Goal: Task Accomplishment & Management: Use online tool/utility

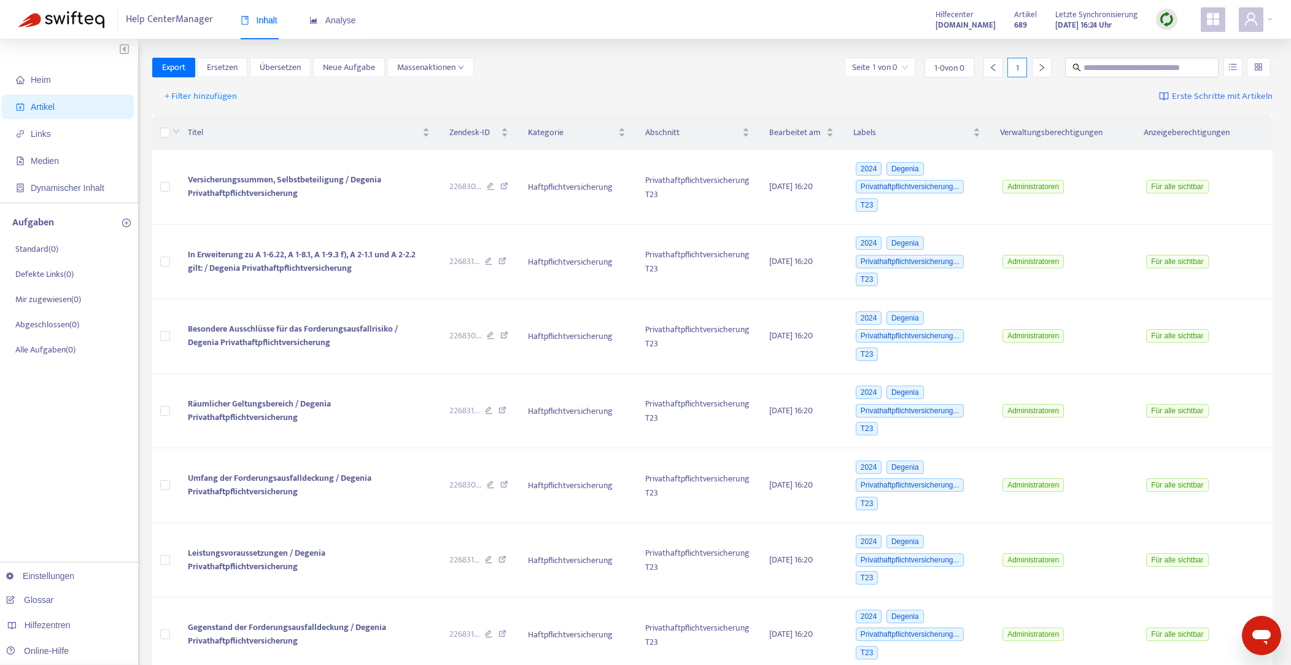
click at [1167, 17] on img at bounding box center [1166, 19] width 15 height 15
drag, startPoint x: 1072, startPoint y: 47, endPoint x: 998, endPoint y: 54, distance: 74.6
click at [1072, 47] on link "Schnelle Synchronisierung" at bounding box center [1090, 44] width 107 height 14
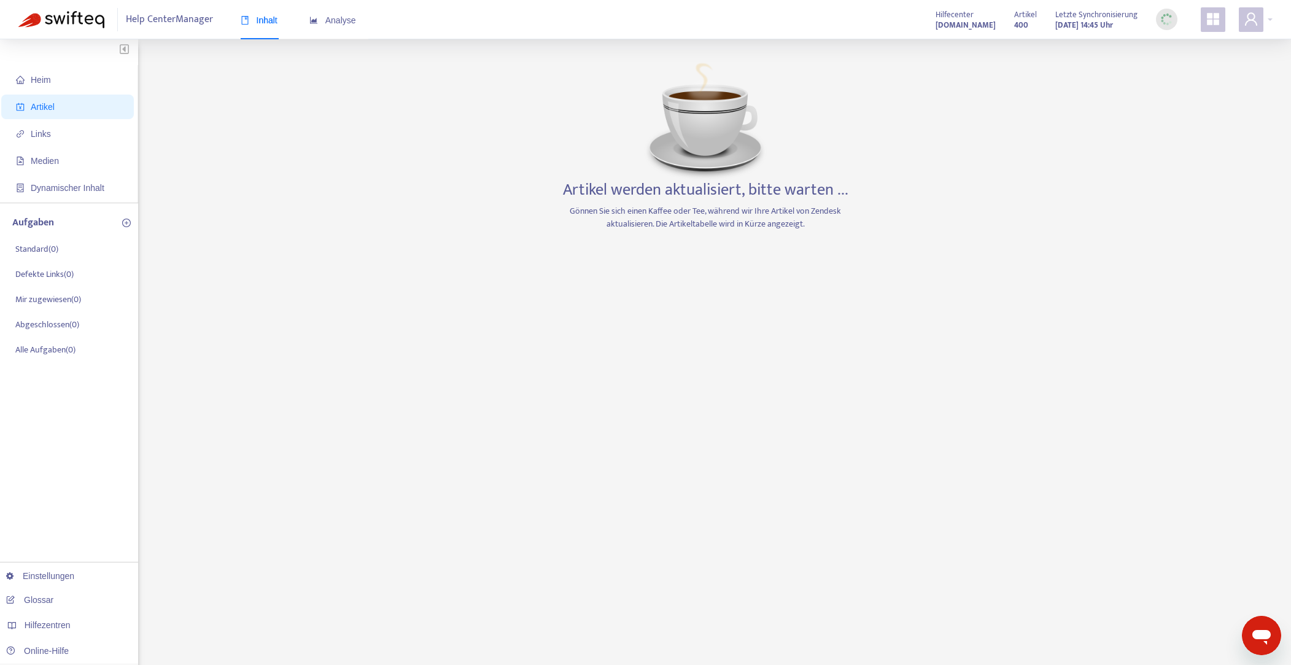
click at [266, 381] on div "Heim Artikel Links Medien Dynamischer Inhalt Aufgaben Standard ( 0 ) Defekte Li…" at bounding box center [645, 417] width 1254 height 718
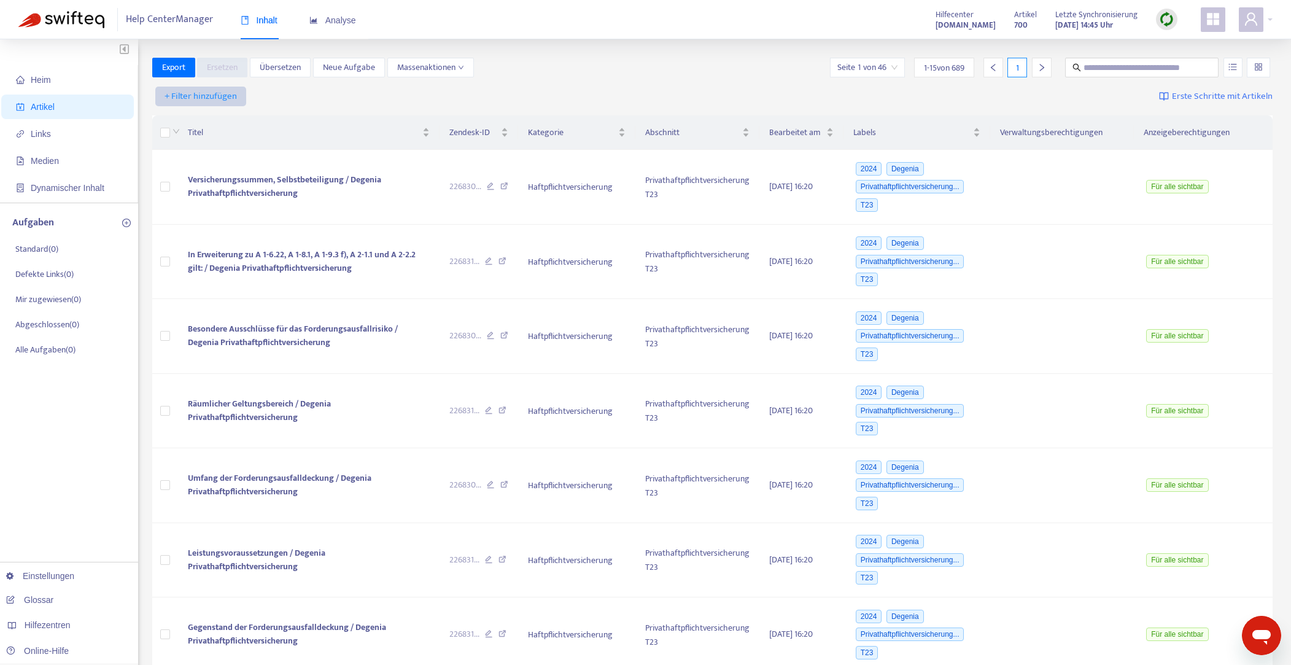
click at [218, 97] on font "+ Filter hinzufügen" at bounding box center [201, 95] width 72 height 15
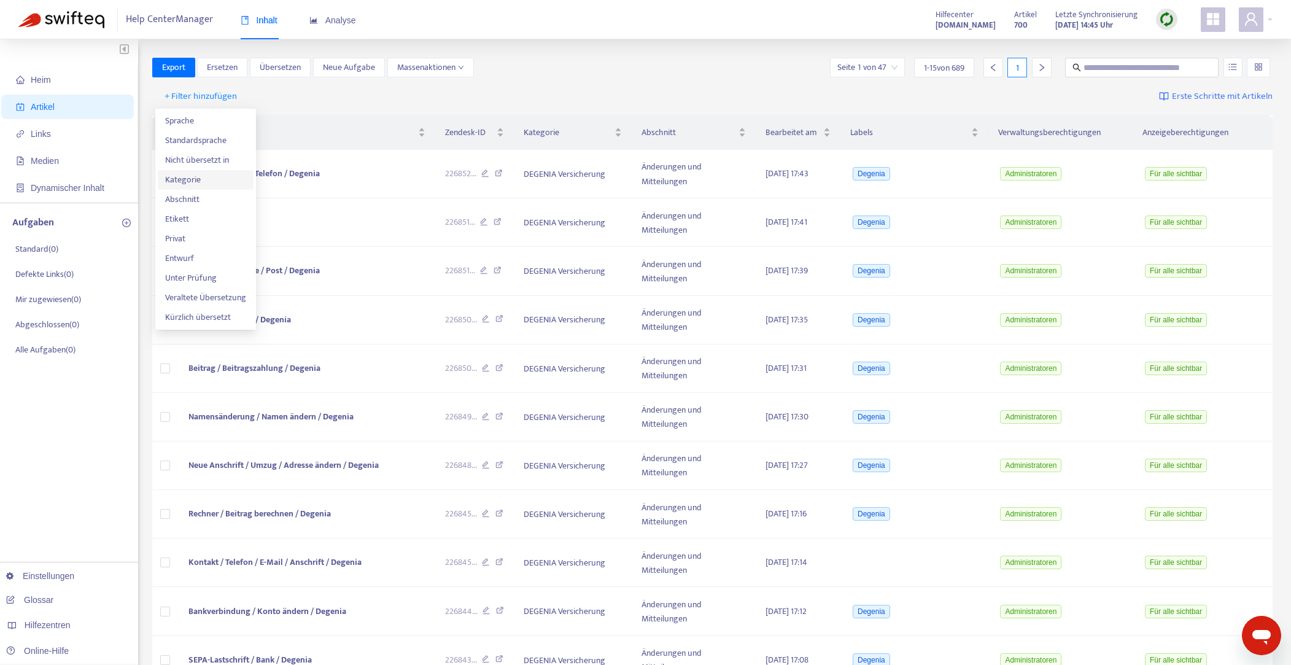
click at [185, 180] on font "Kategorie" at bounding box center [183, 180] width 36 height 14
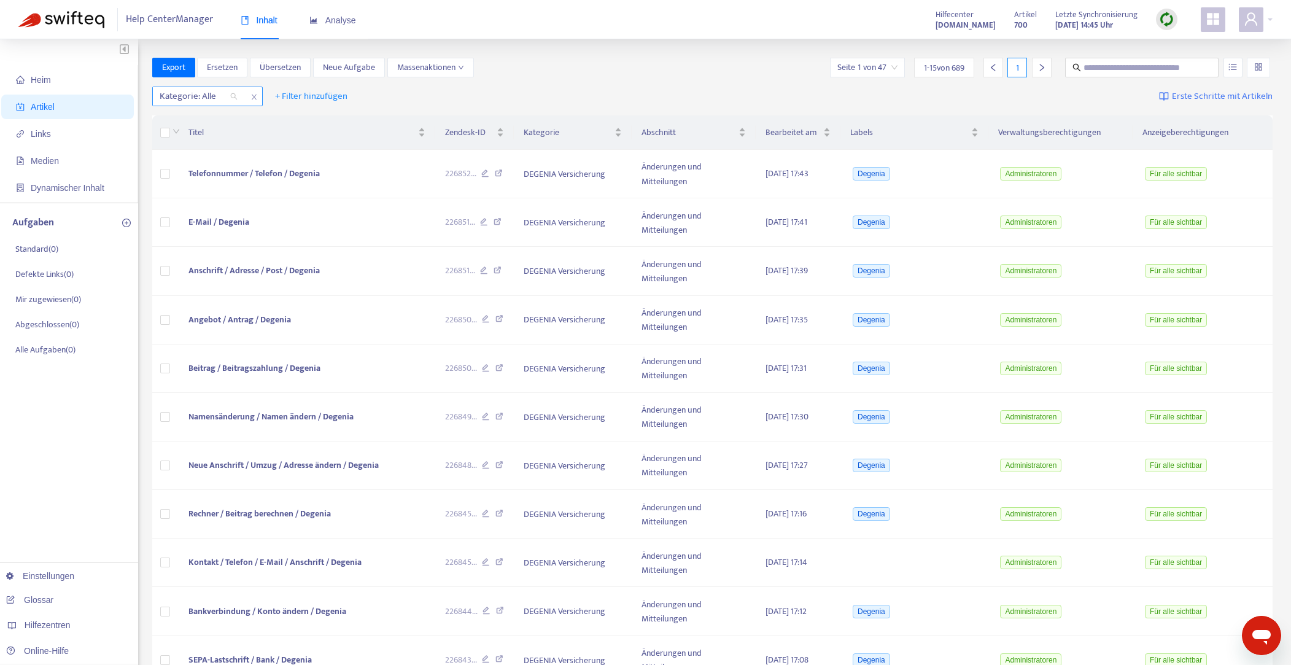
click at [235, 96] on div "Kategorie: Alle" at bounding box center [198, 96] width 91 height 18
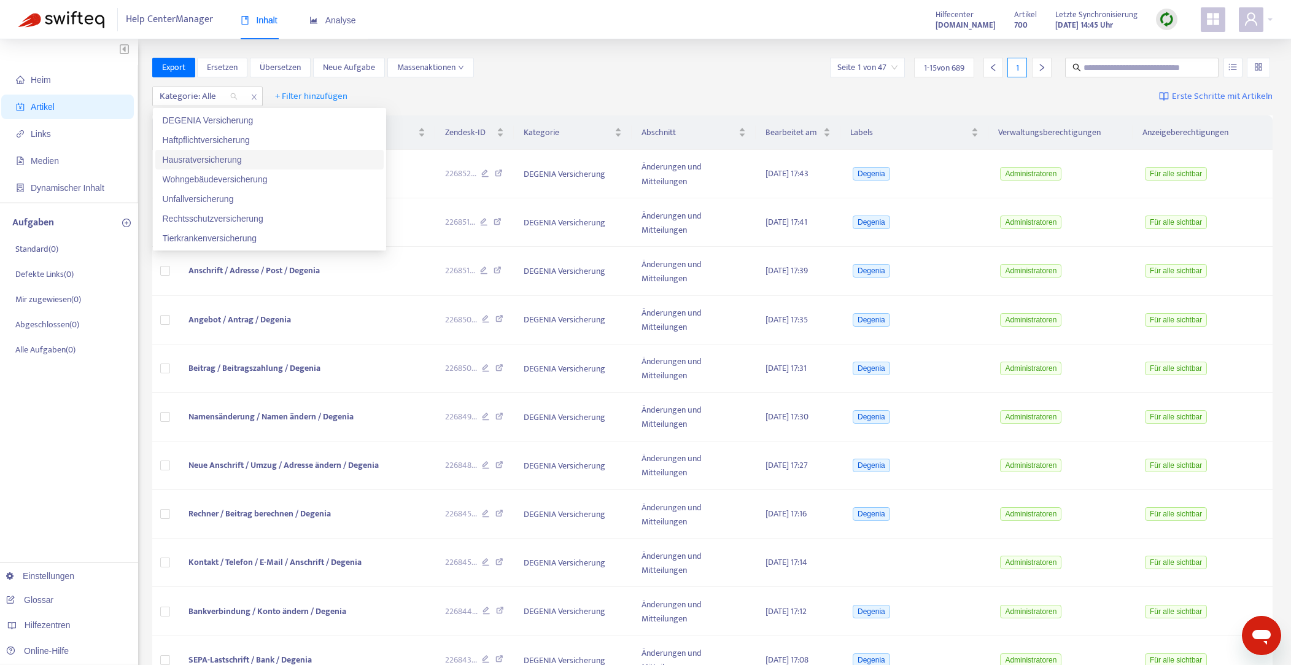
click at [223, 153] on div "Hausratversicherung" at bounding box center [270, 160] width 214 height 14
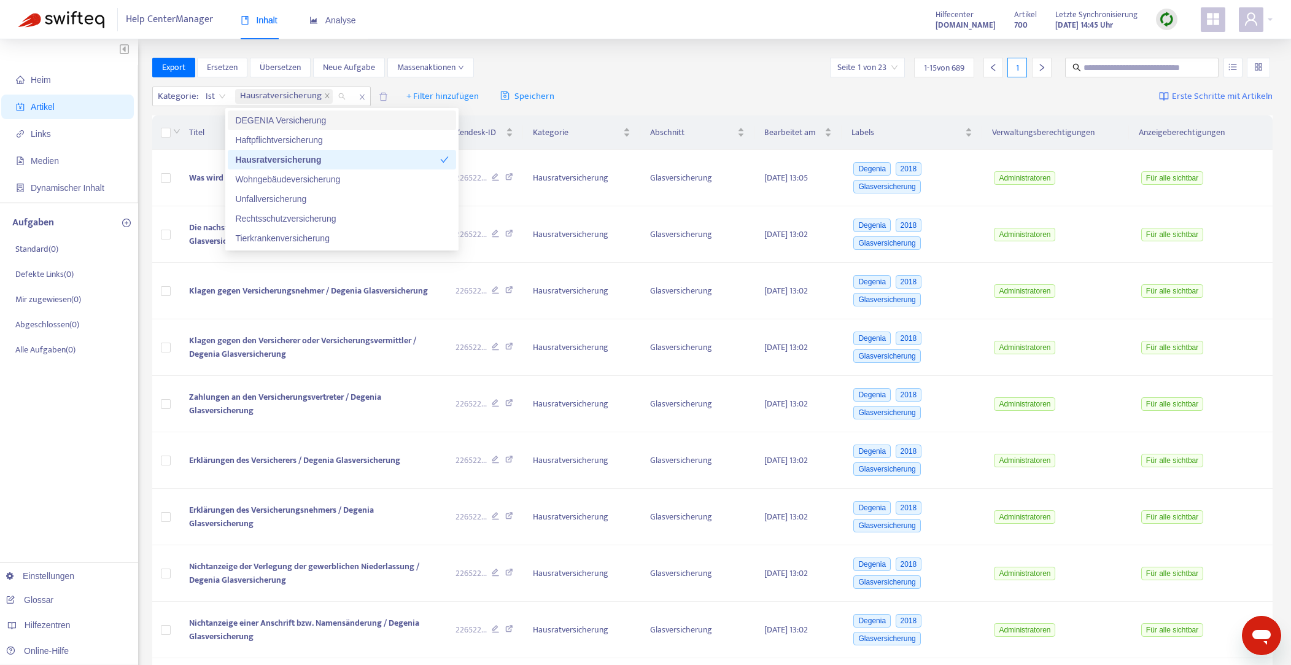
click at [628, 78] on div "Export Ersetzen Übersetzen Neue Aufgabe Massenaktionen Seite 1 von 23 1 - 15 vo…" at bounding box center [712, 70] width 1121 height 25
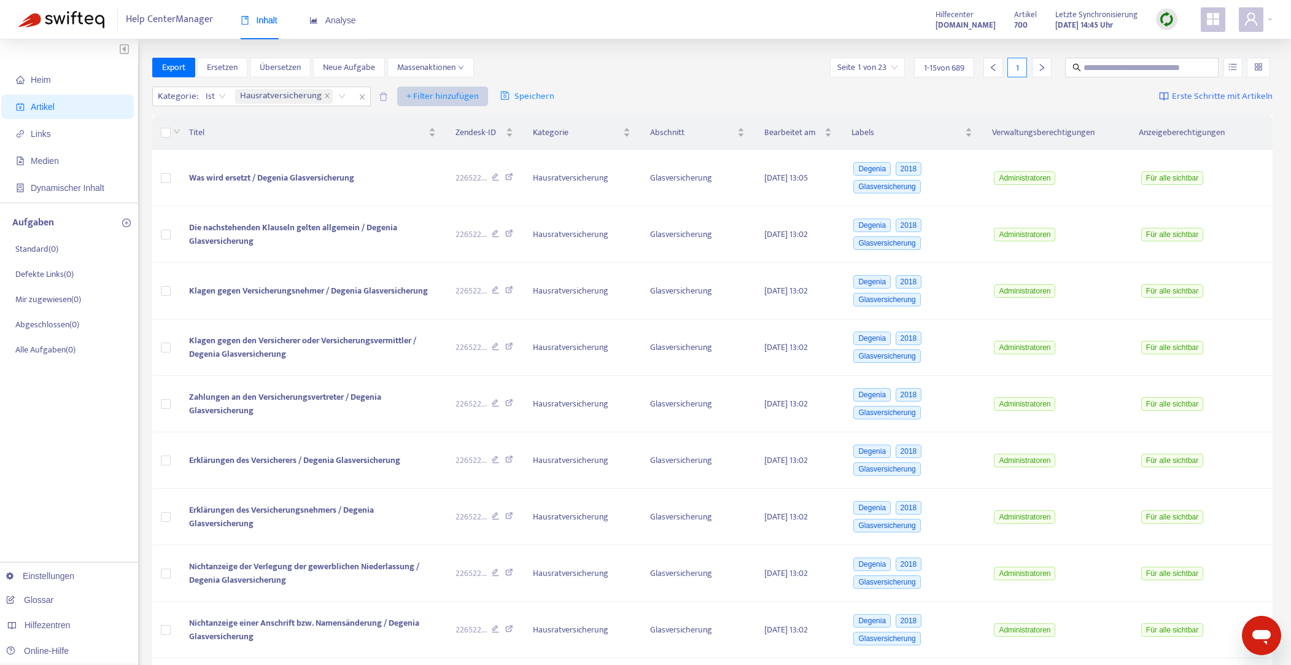
click at [421, 98] on font "+ Filter hinzufügen" at bounding box center [442, 95] width 72 height 15
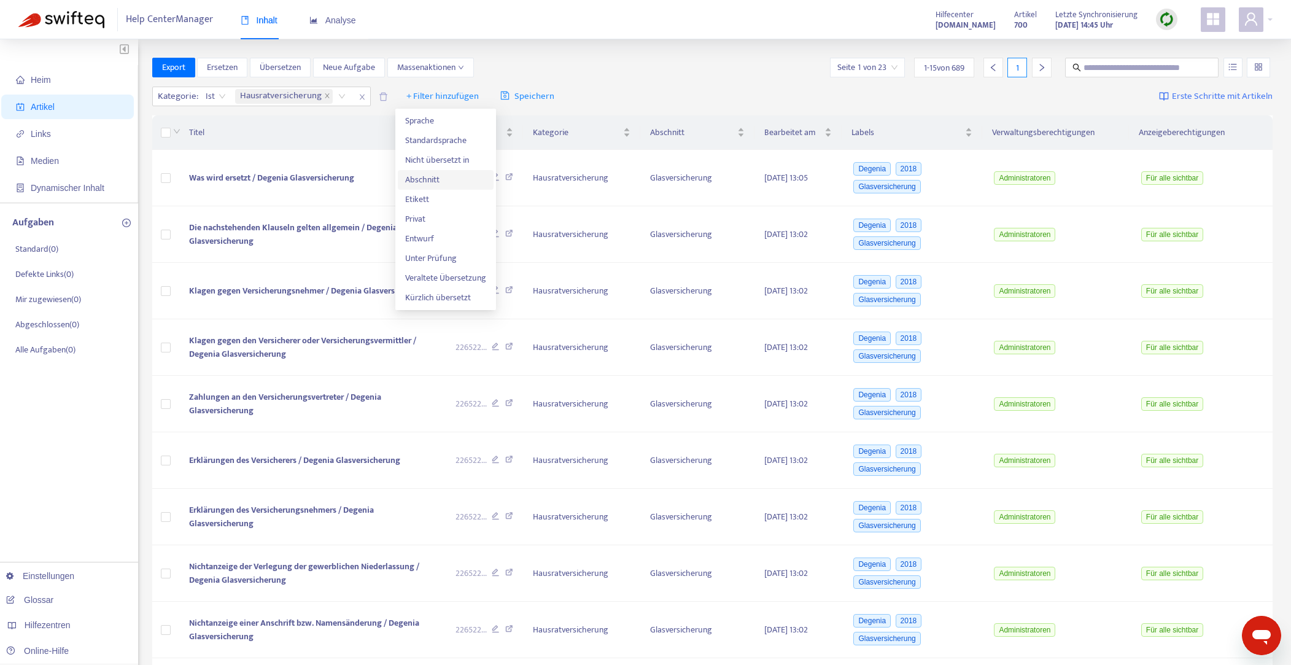
click at [422, 179] on font "Abschnitt" at bounding box center [422, 180] width 34 height 14
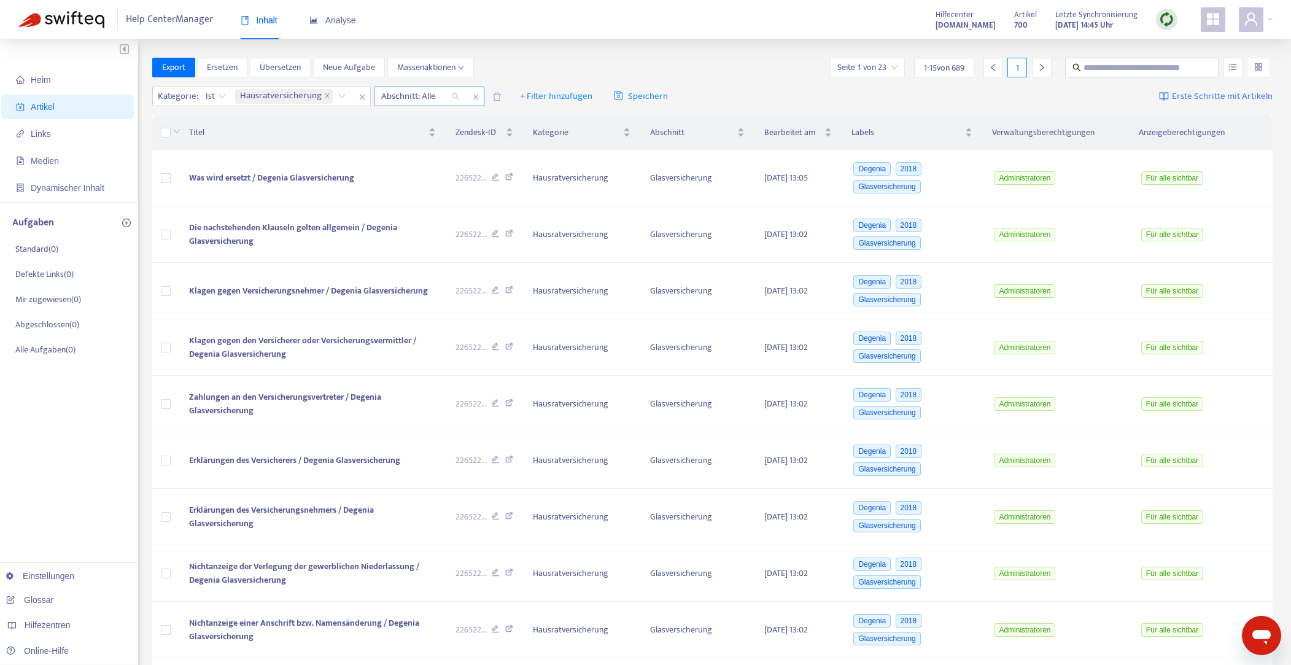
click at [452, 97] on div "Abschnitt: Alle" at bounding box center [419, 96] width 91 height 18
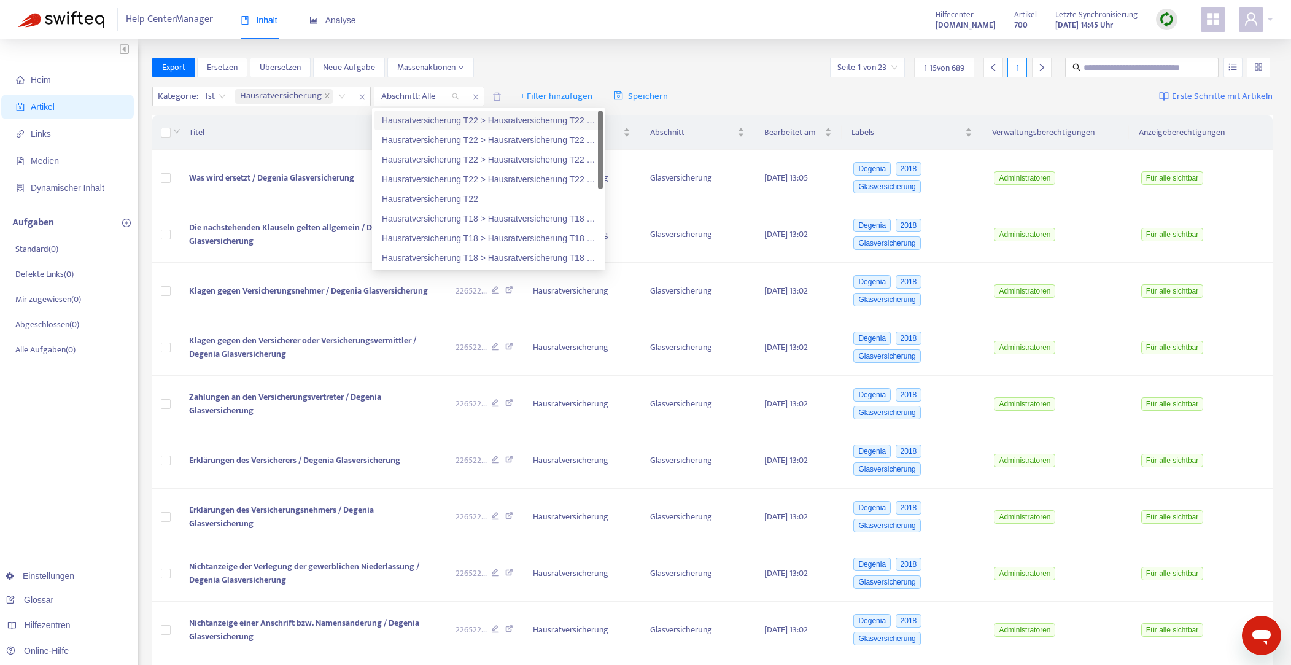
click at [602, 63] on div "Export Ersetzen Übersetzen Neue Aufgabe Massenaktionen Seite 1 von 23 1 - 15 vo…" at bounding box center [712, 68] width 1121 height 20
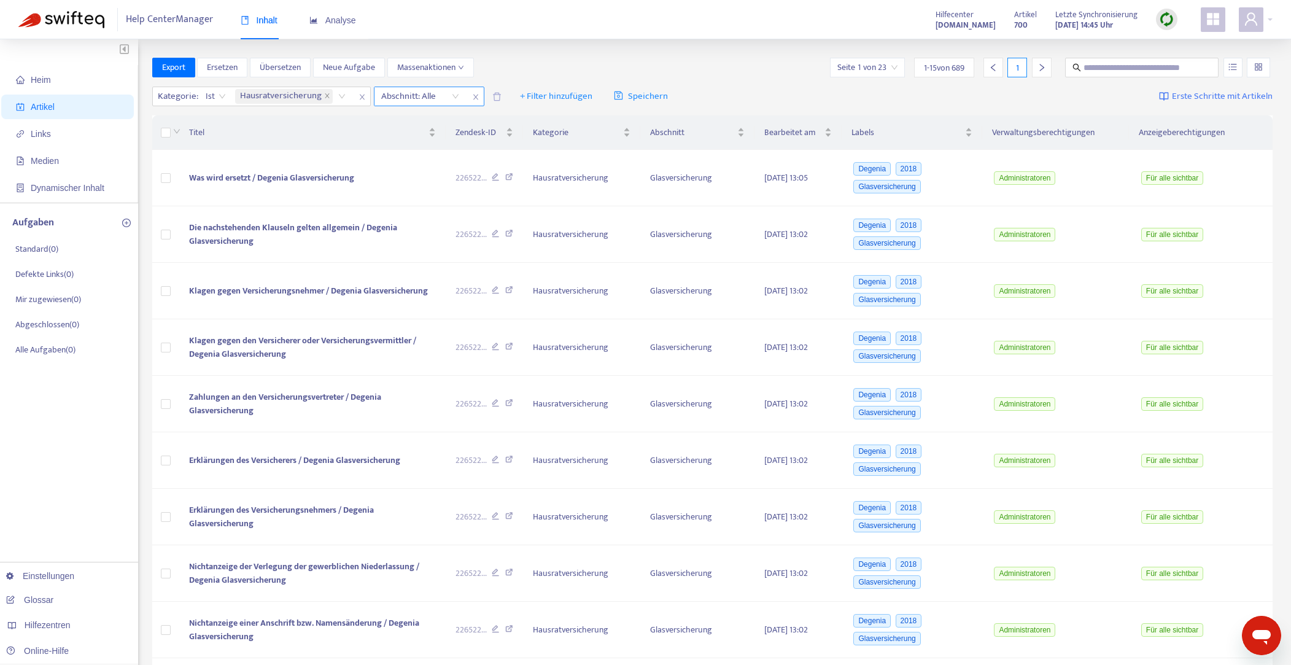
click at [473, 97] on icon "schließen" at bounding box center [475, 98] width 5 height 6
click at [451, 95] on font "+ Filter hinzufügen" at bounding box center [442, 95] width 72 height 15
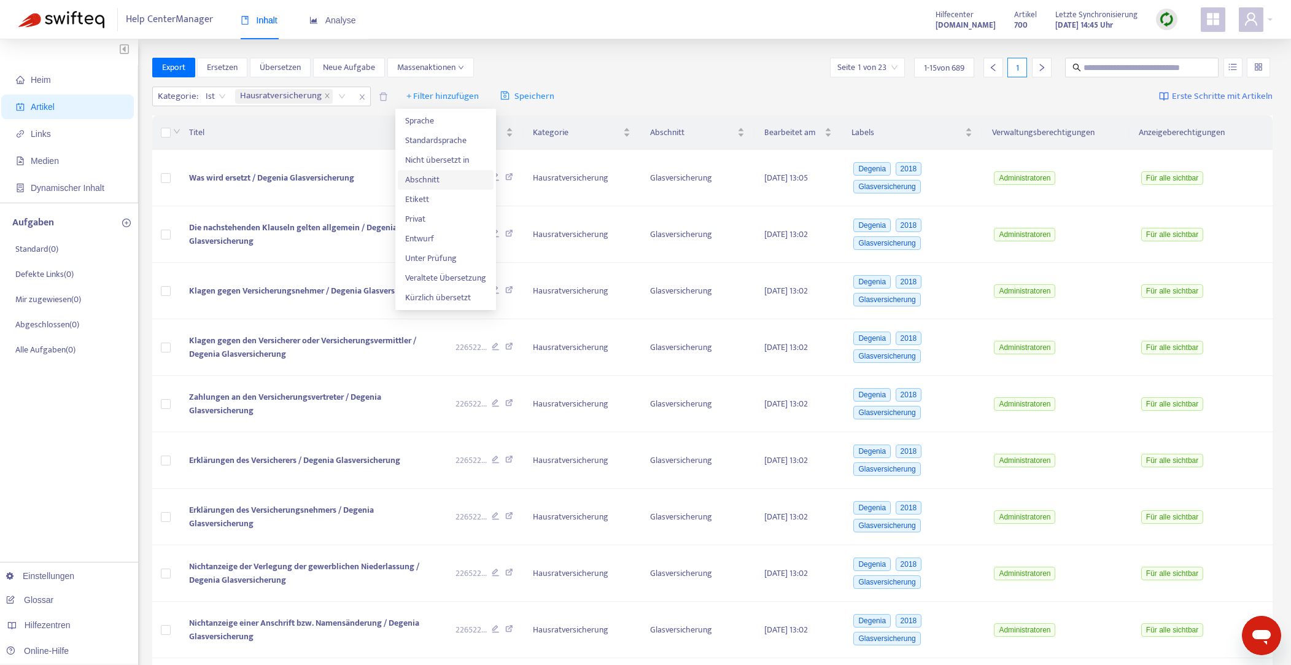
click at [429, 180] on font "Abschnitt" at bounding box center [422, 180] width 34 height 14
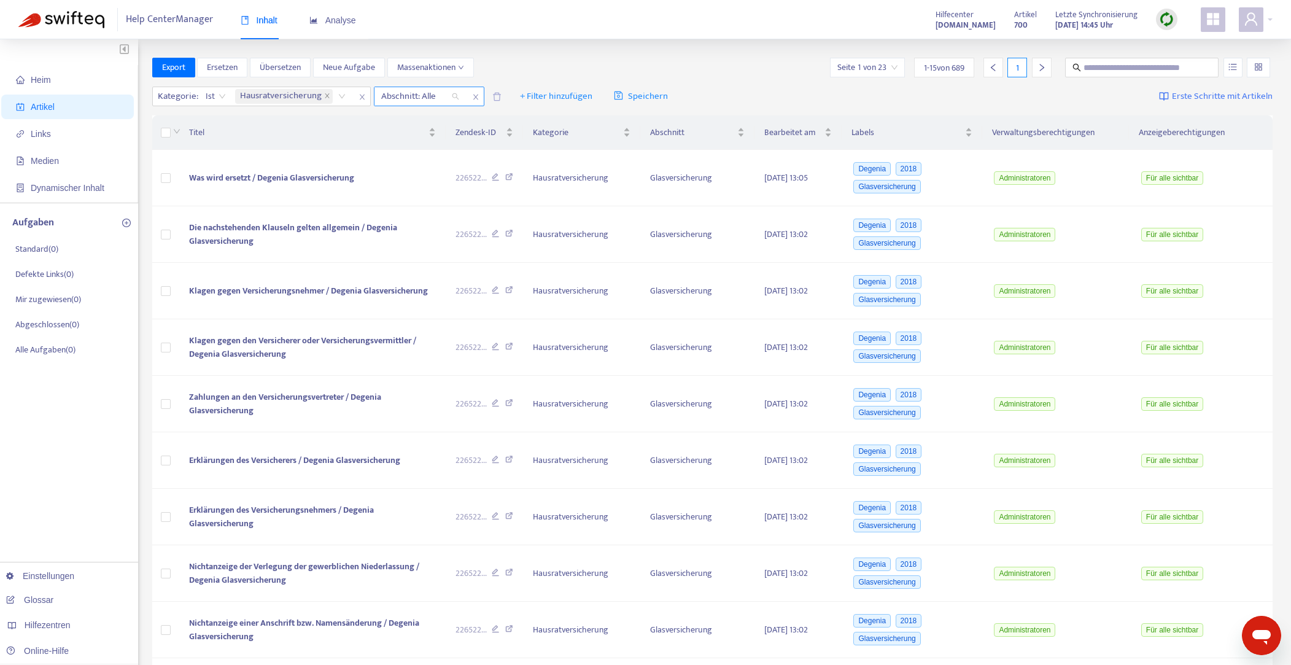
click at [454, 96] on div "Abschnitt: Alle" at bounding box center [419, 96] width 91 height 18
click at [395, 96] on div at bounding box center [414, 96] width 74 height 15
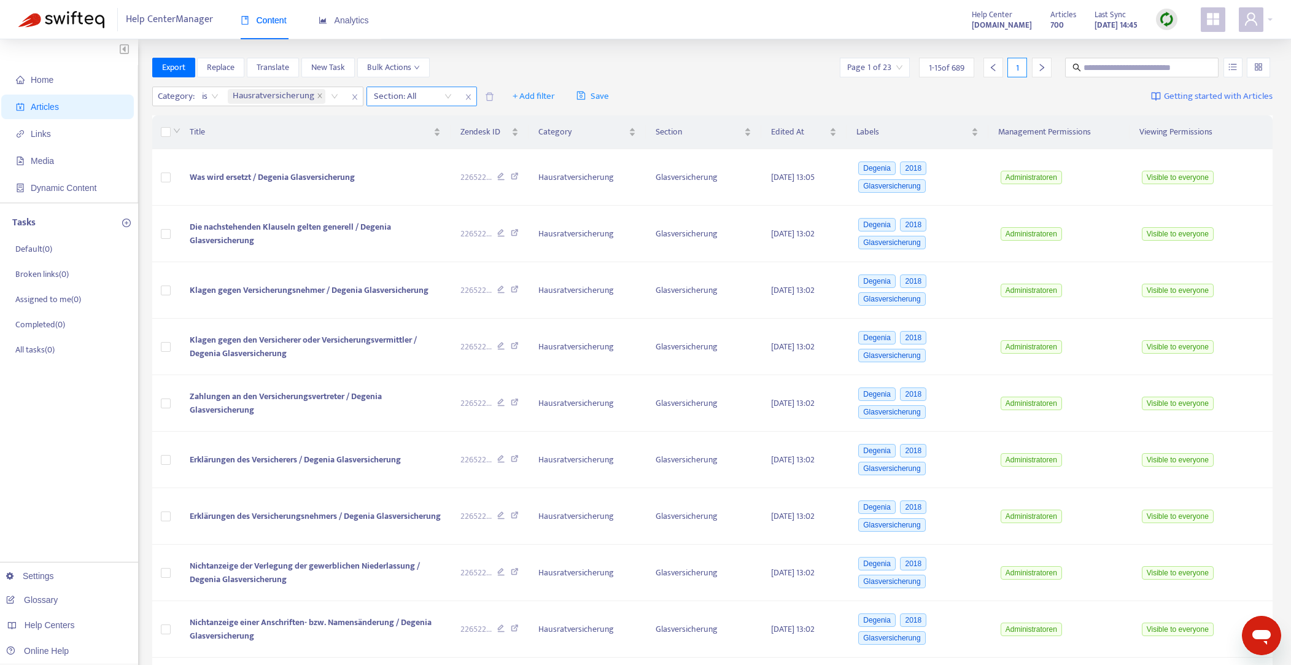
click at [448, 95] on div "Section: All" at bounding box center [412, 96] width 91 height 18
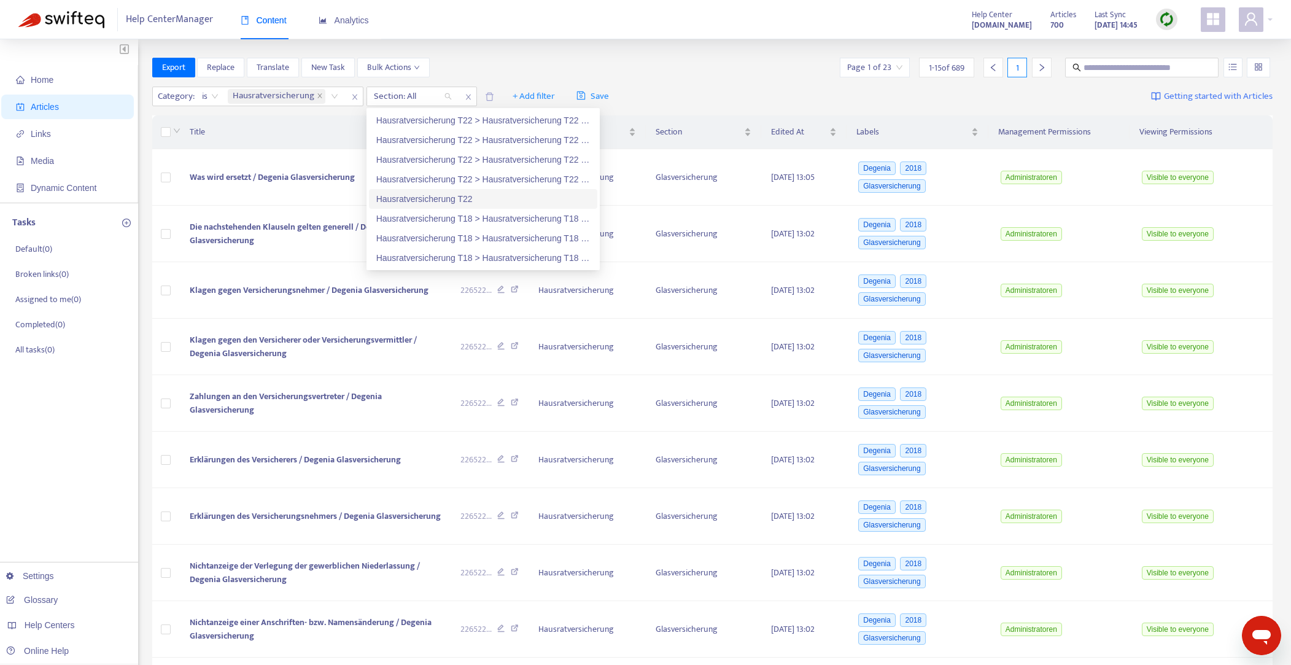
click at [459, 198] on div "Hausratversicherung T22" at bounding box center [483, 199] width 214 height 14
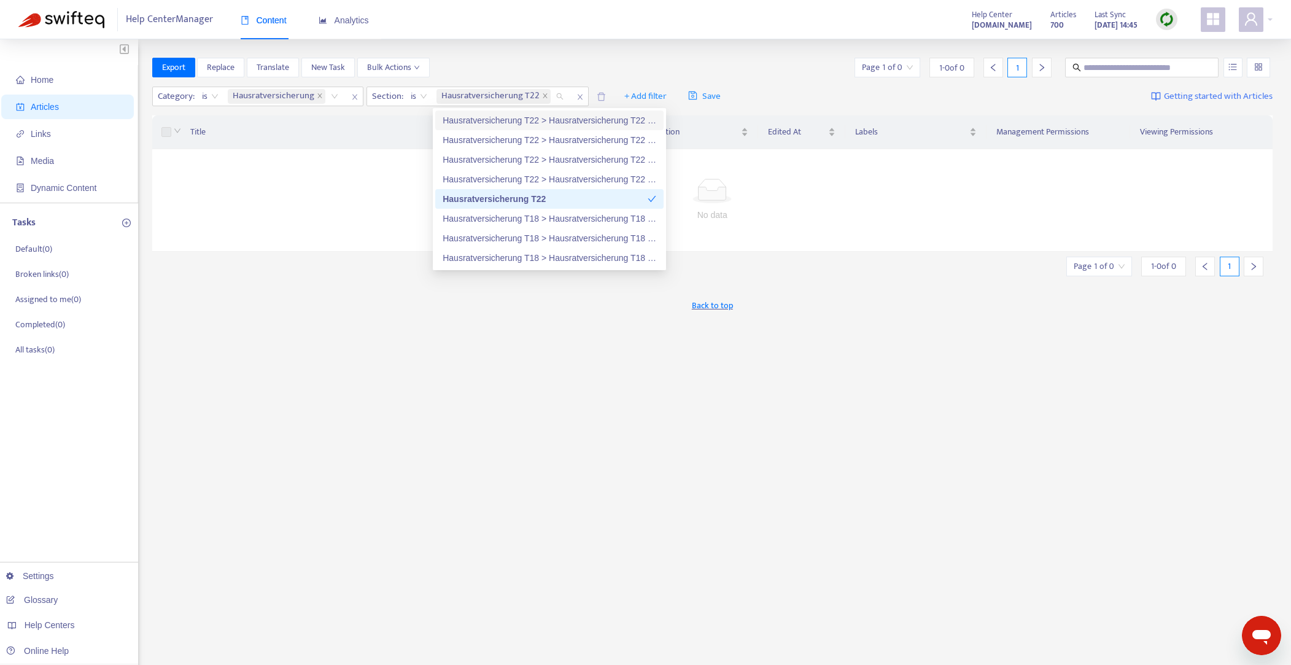
click at [519, 64] on div "Export Replace Translate New Task Bulk Actions Page 1 of 0 1 - 0 of 0 1" at bounding box center [712, 68] width 1121 height 20
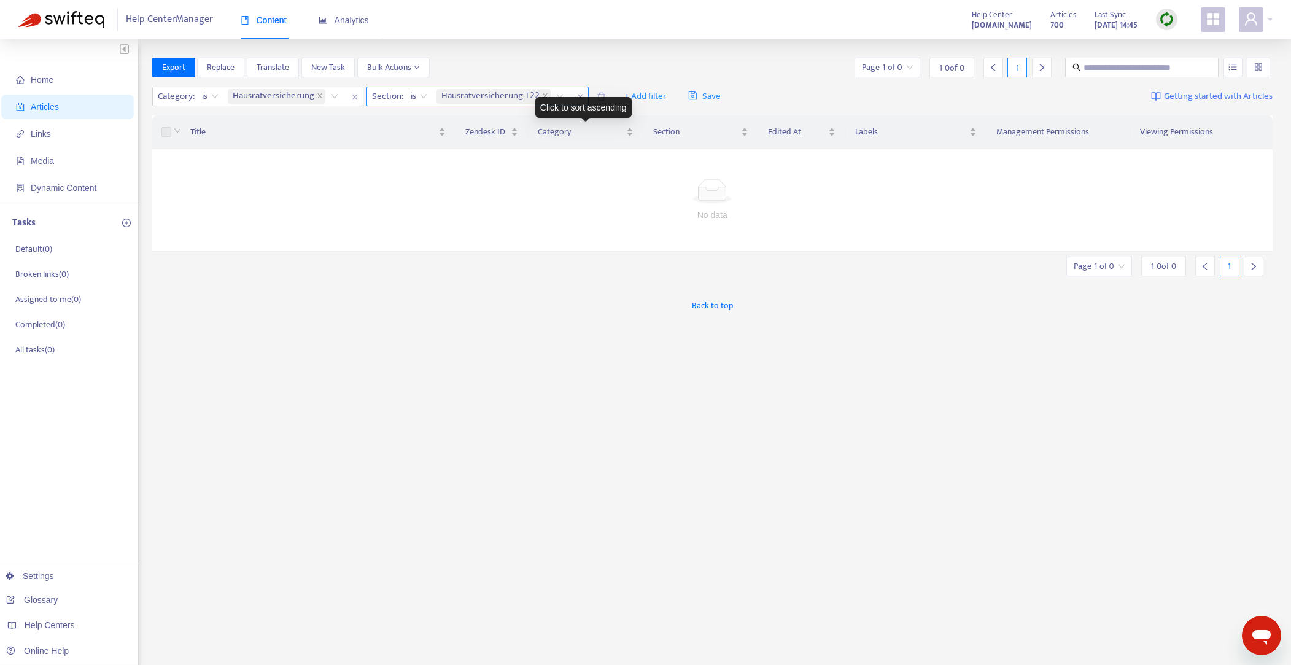
click at [559, 95] on div "Hausratversicherung T22" at bounding box center [502, 96] width 136 height 18
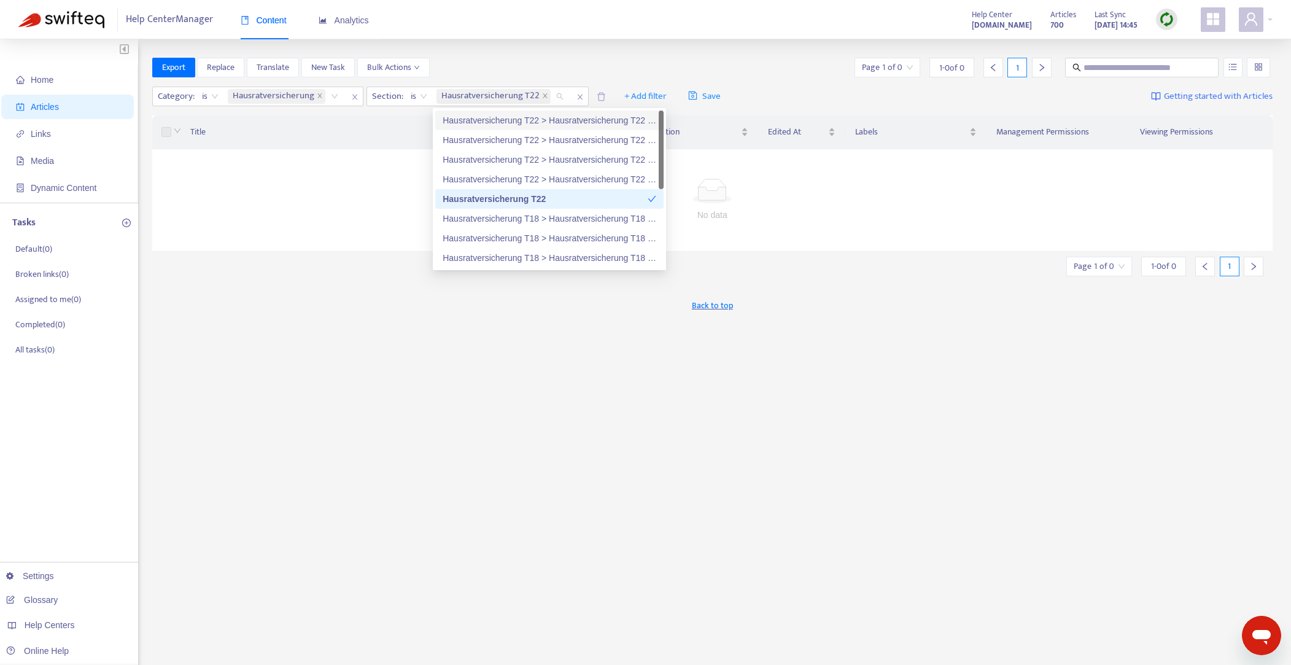
click at [538, 123] on div "Hausratversicherung T22 > Hausratversicherung T22 Premium" at bounding box center [550, 121] width 214 height 14
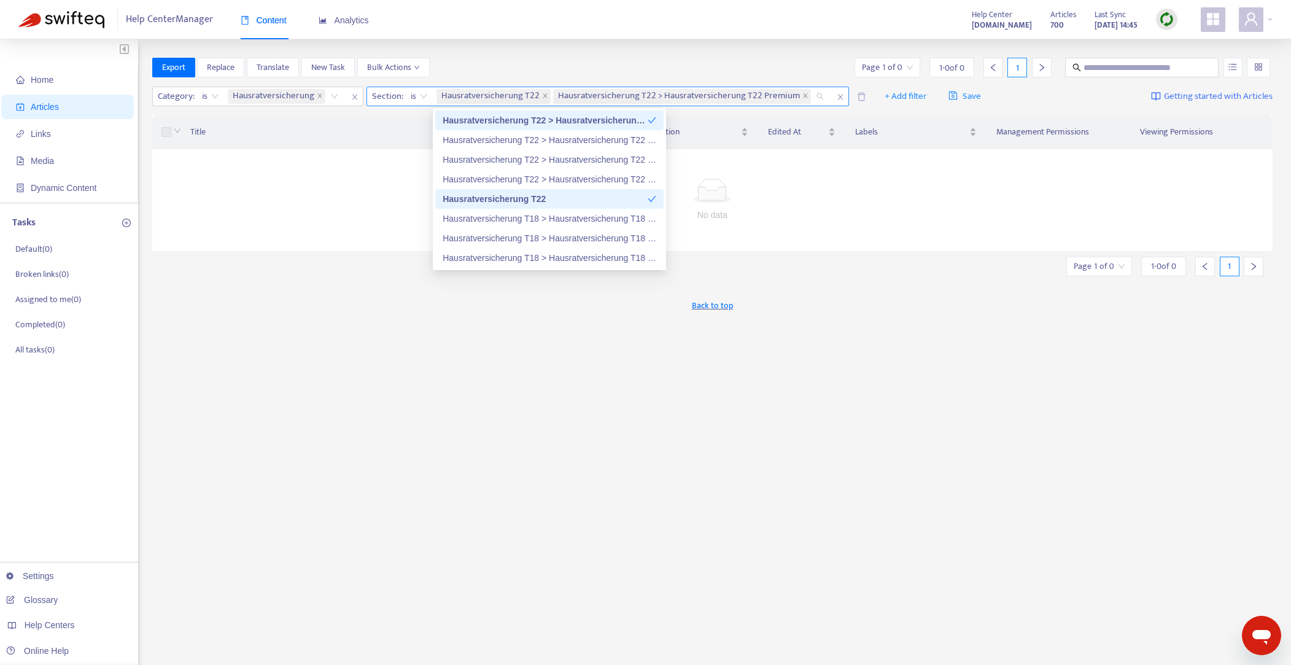
click at [837, 96] on icon "close" at bounding box center [840, 96] width 7 height 7
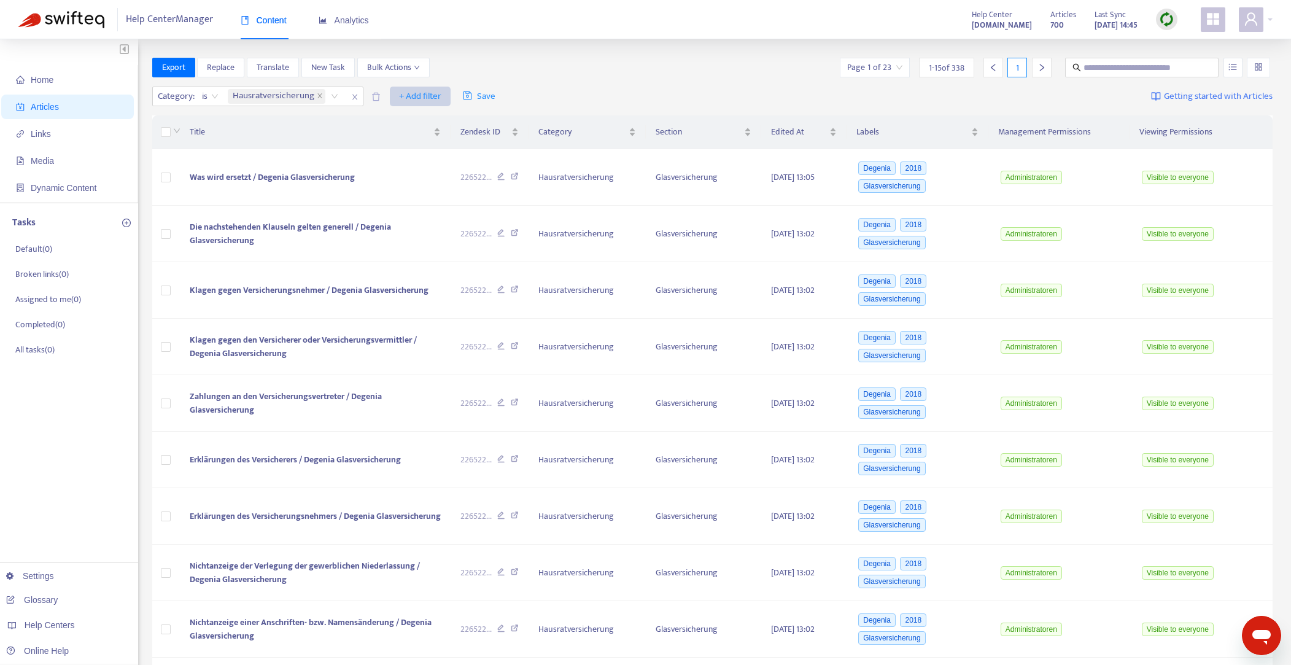
click at [422, 96] on span "+ Add filter" at bounding box center [420, 96] width 42 height 15
click at [413, 176] on span "Section" at bounding box center [437, 180] width 77 height 14
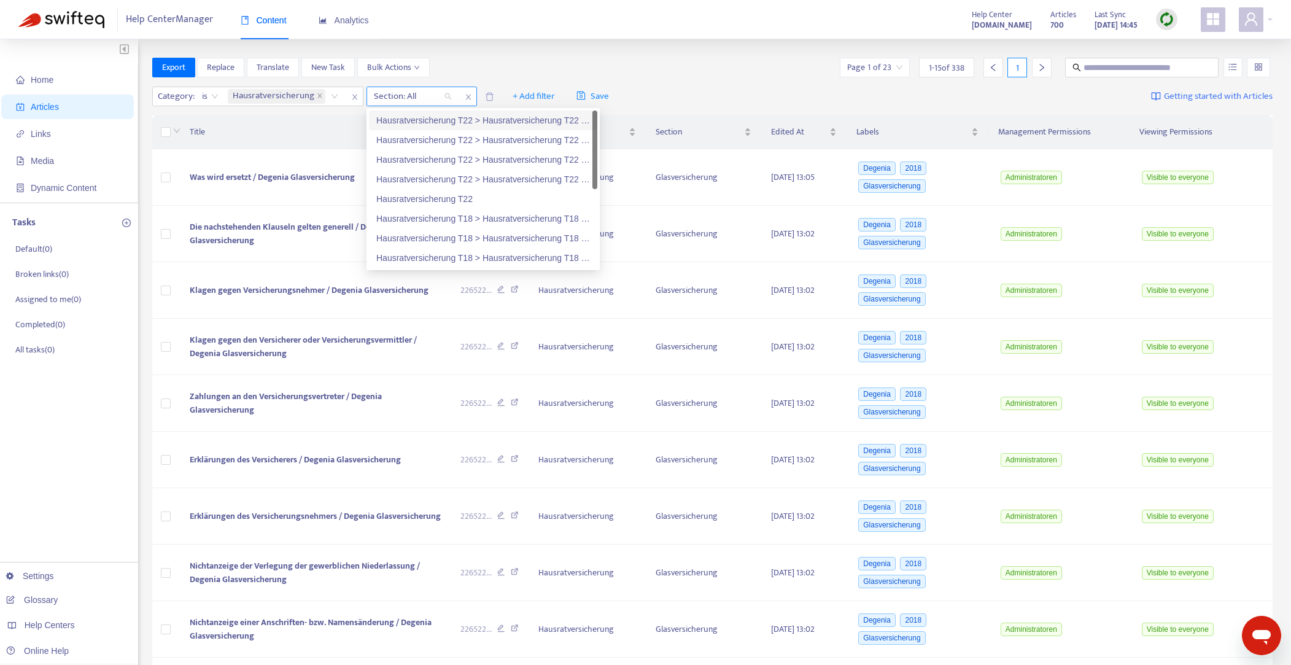
click at [379, 97] on div at bounding box center [407, 96] width 74 height 15
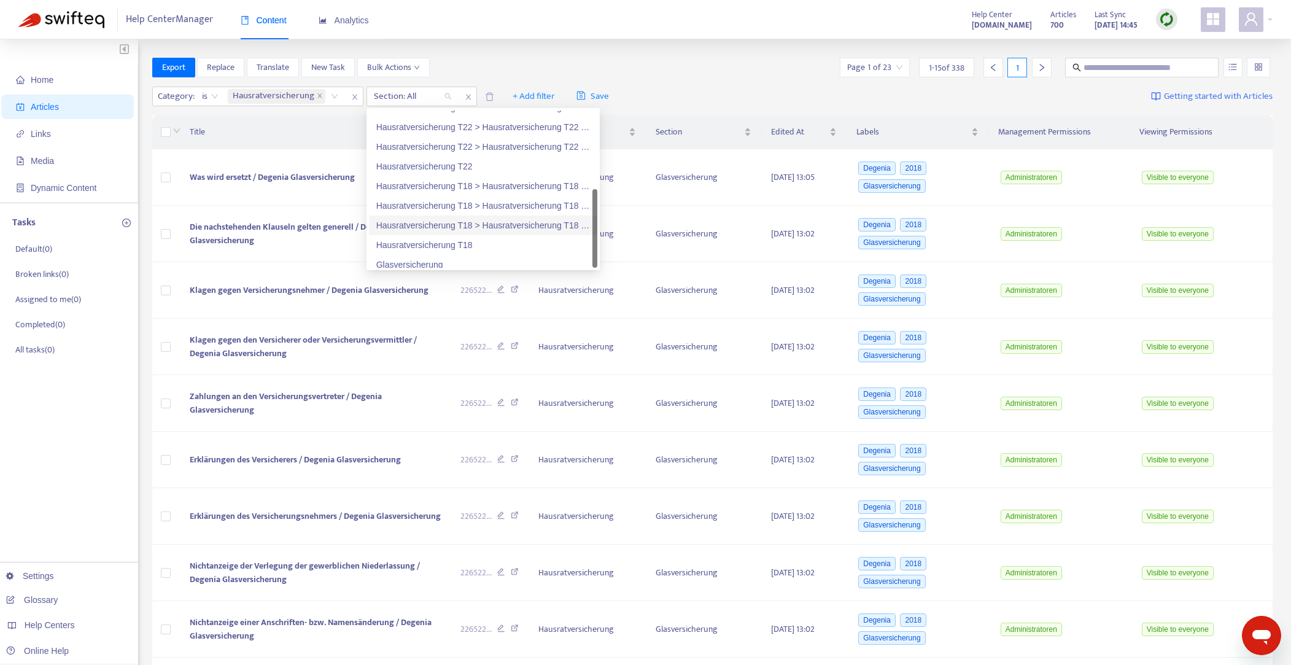
scroll to position [39, 0]
click at [398, 256] on div "Glasversicherung" at bounding box center [483, 258] width 214 height 14
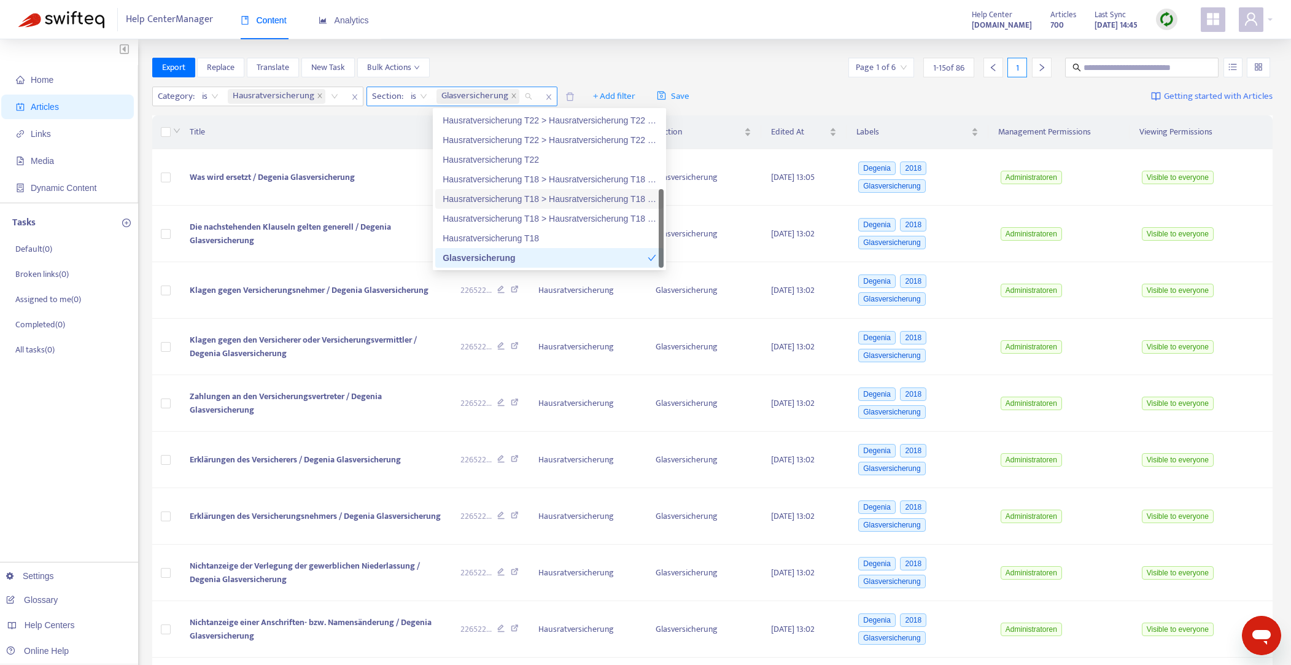
click at [424, 99] on span "is" at bounding box center [419, 96] width 17 height 18
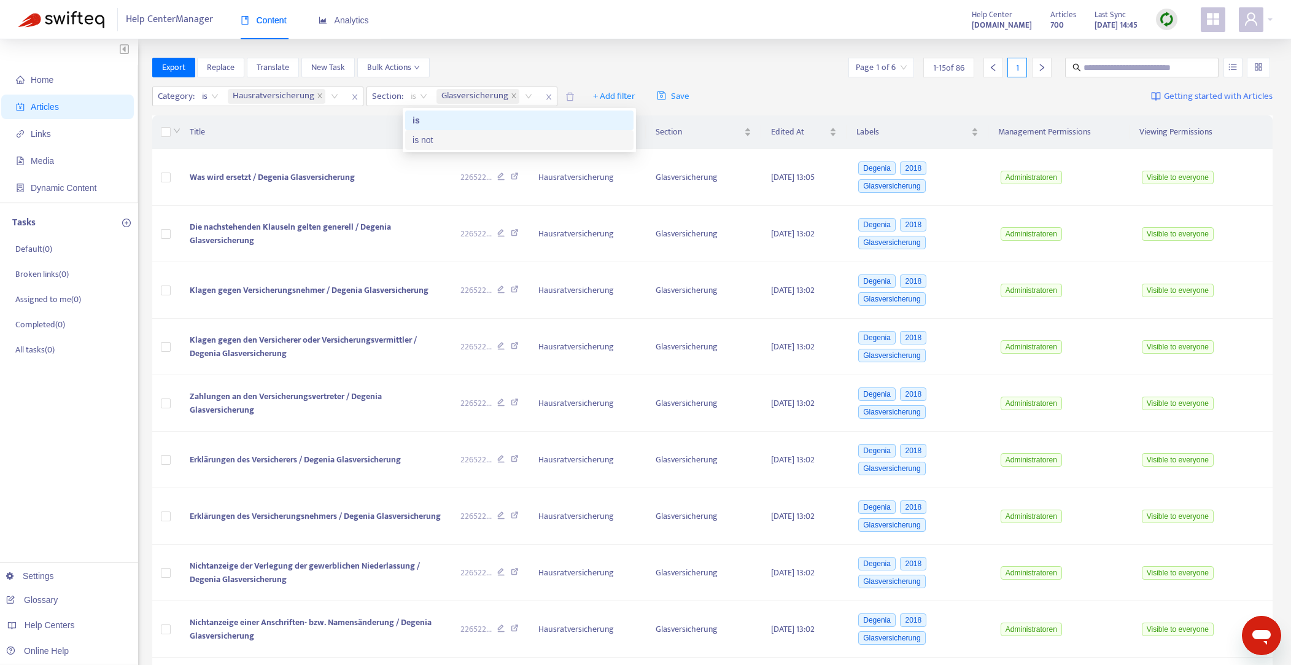
click at [425, 142] on div "is not" at bounding box center [520, 140] width 214 height 14
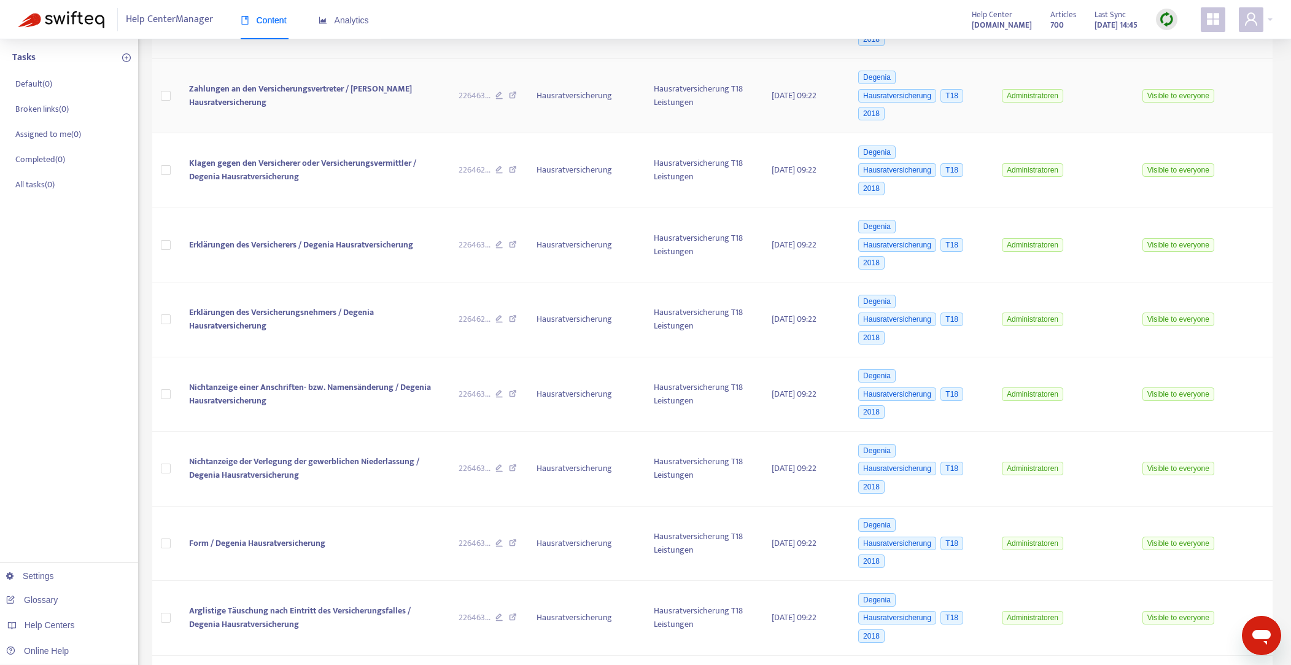
scroll to position [0, 0]
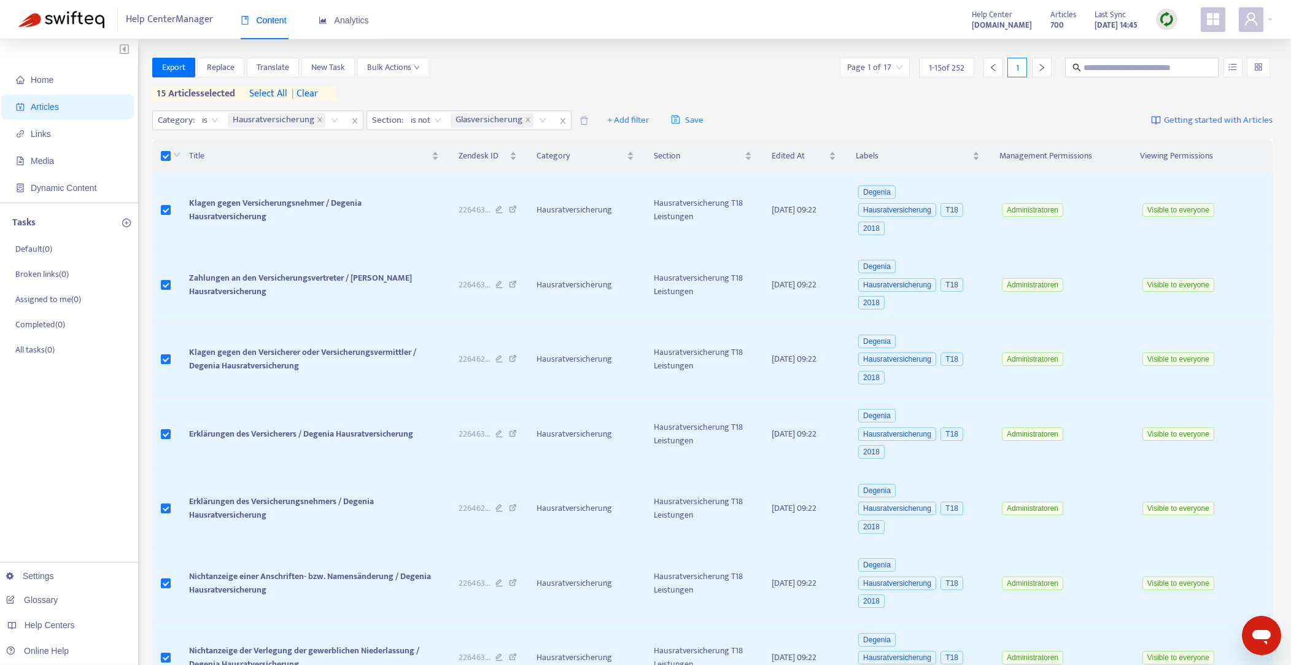
click at [257, 91] on span "select all" at bounding box center [268, 94] width 38 height 15
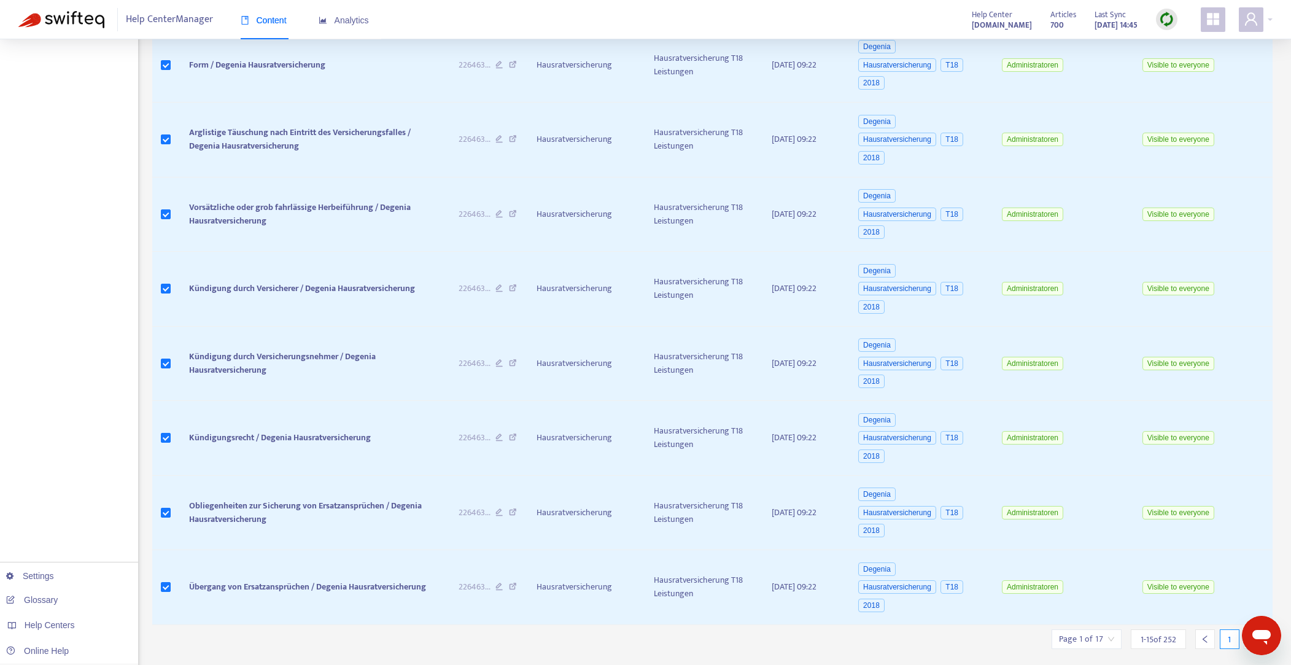
scroll to position [696, 0]
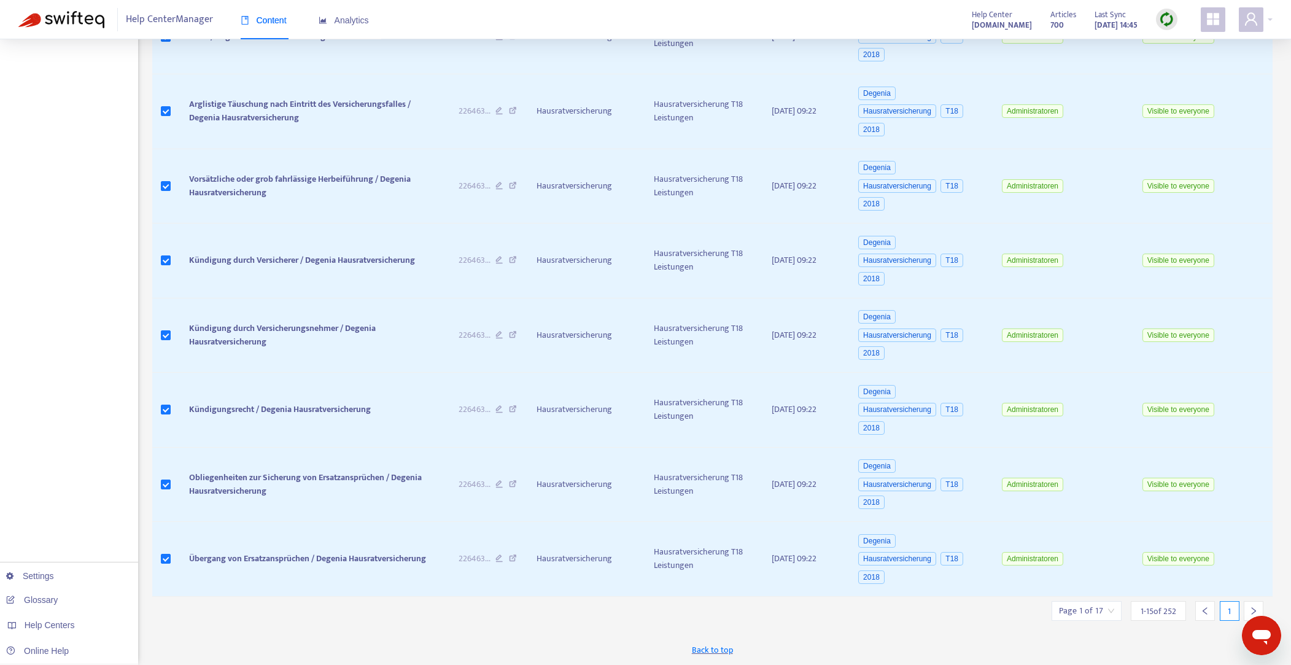
click at [1107, 610] on input "search" at bounding box center [1086, 611] width 55 height 18
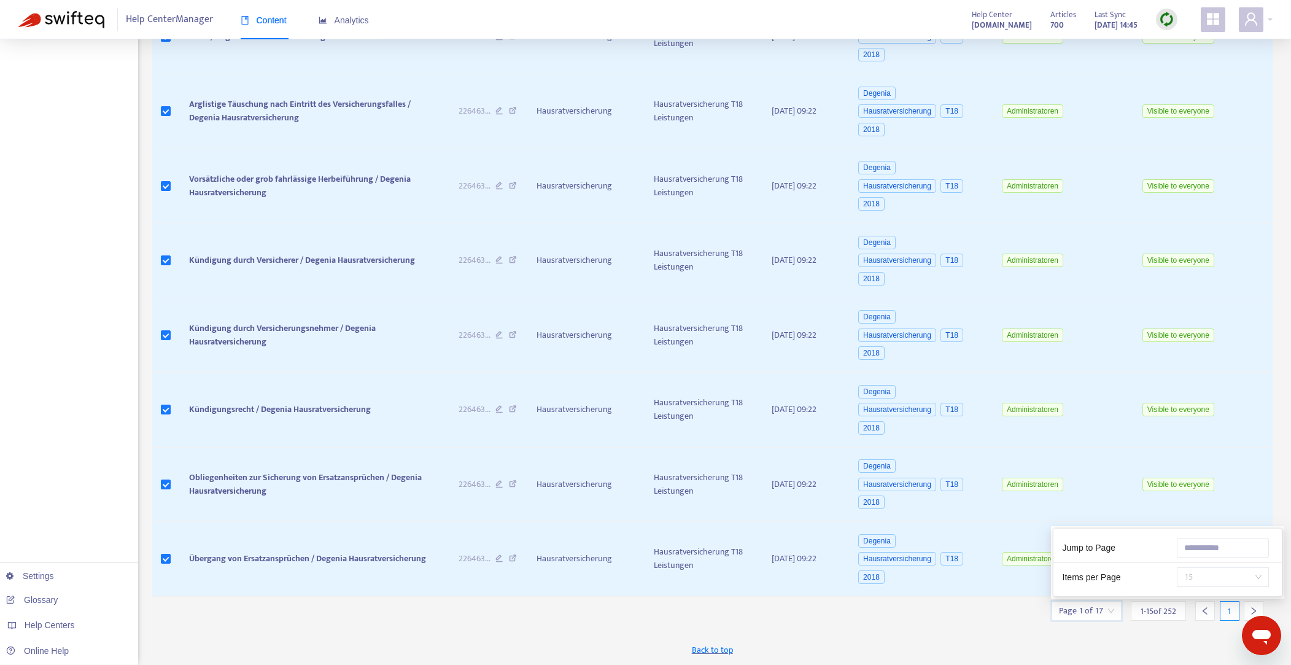
click at [1206, 578] on span "15" at bounding box center [1222, 577] width 77 height 18
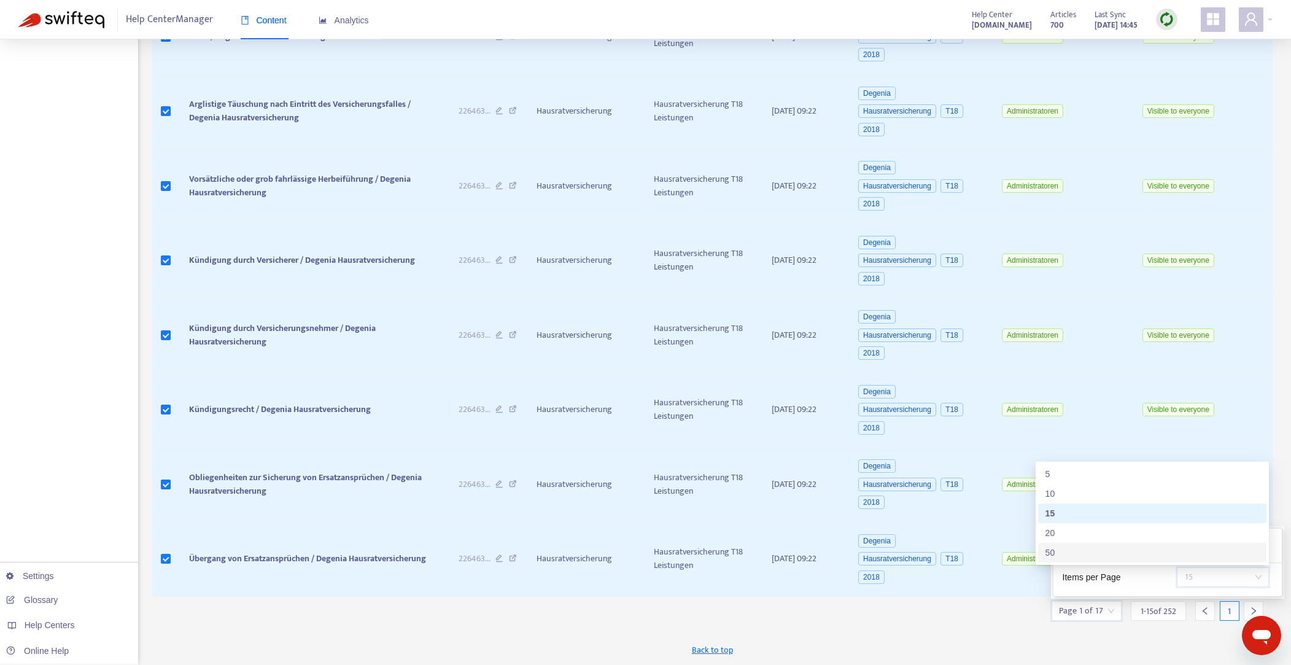
click at [1089, 554] on div "50" at bounding box center [1152, 553] width 214 height 14
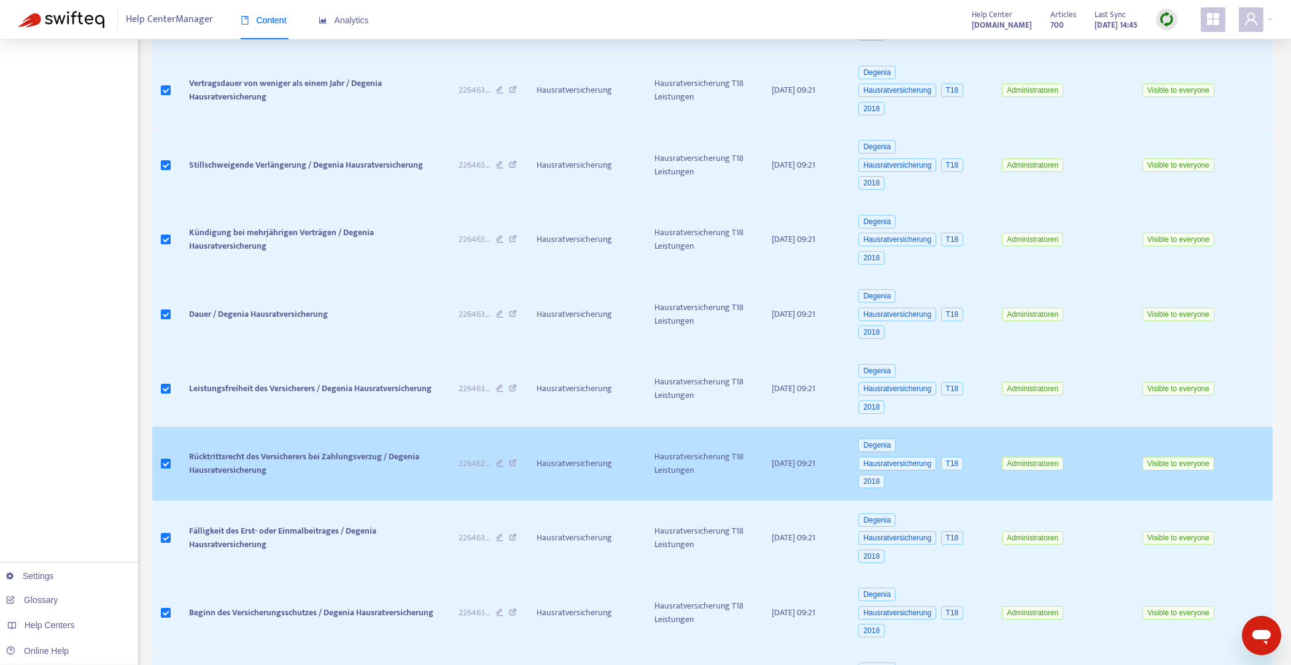
scroll to position [3306, 0]
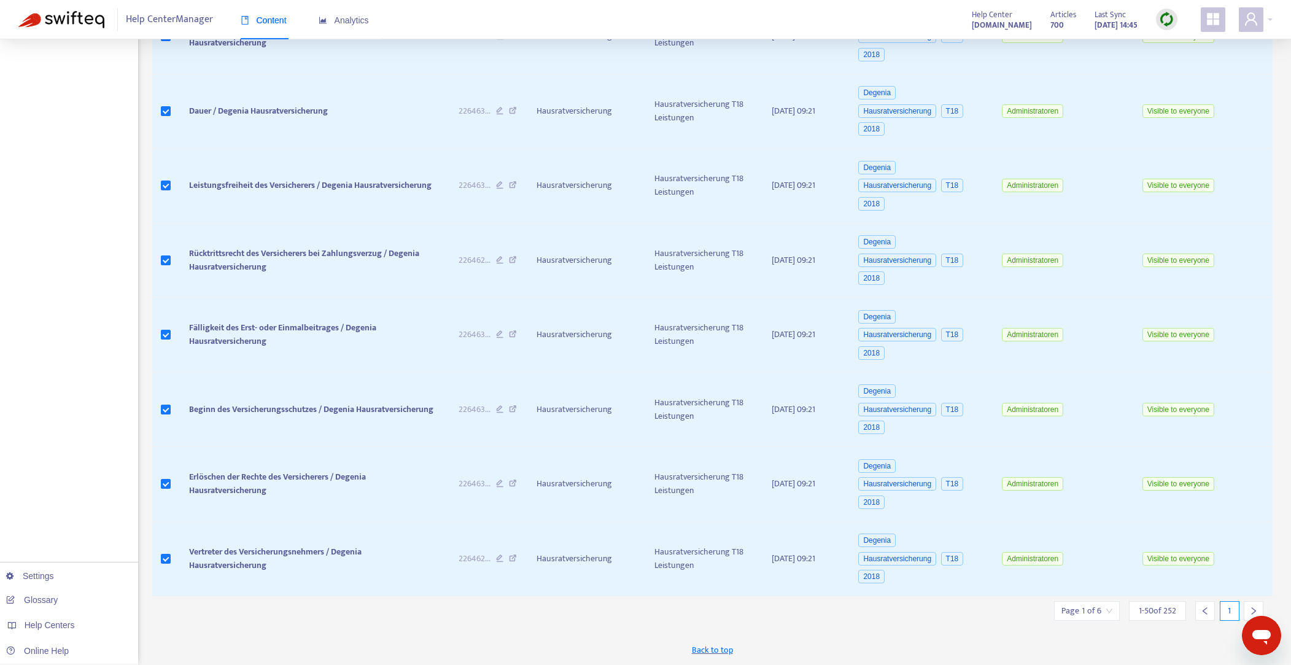
click at [1252, 607] on icon "right" at bounding box center [1253, 611] width 9 height 9
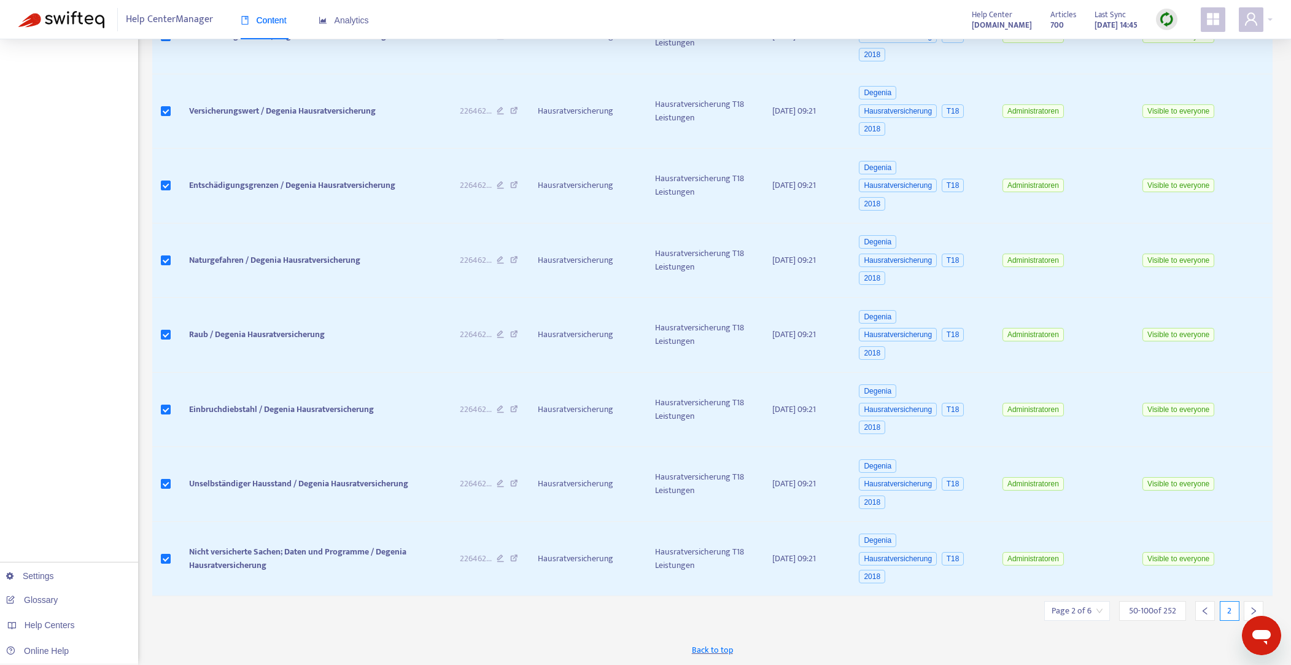
click at [1257, 608] on icon "right" at bounding box center [1253, 611] width 9 height 9
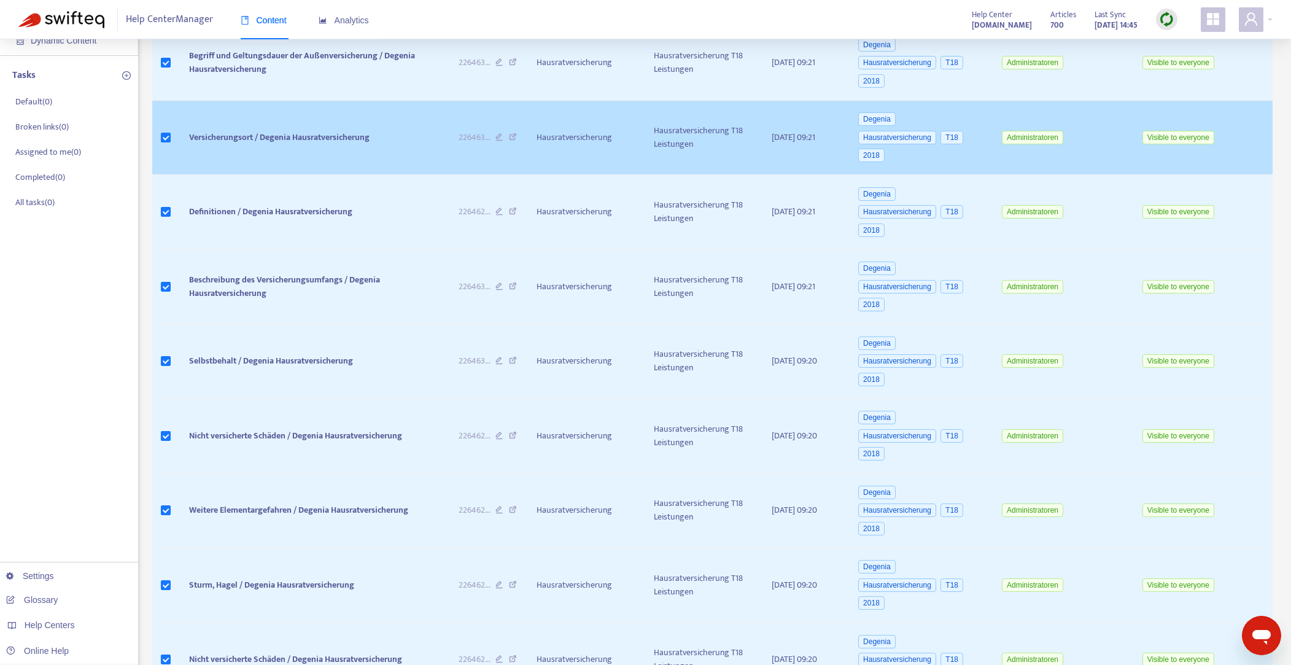
scroll to position [0, 0]
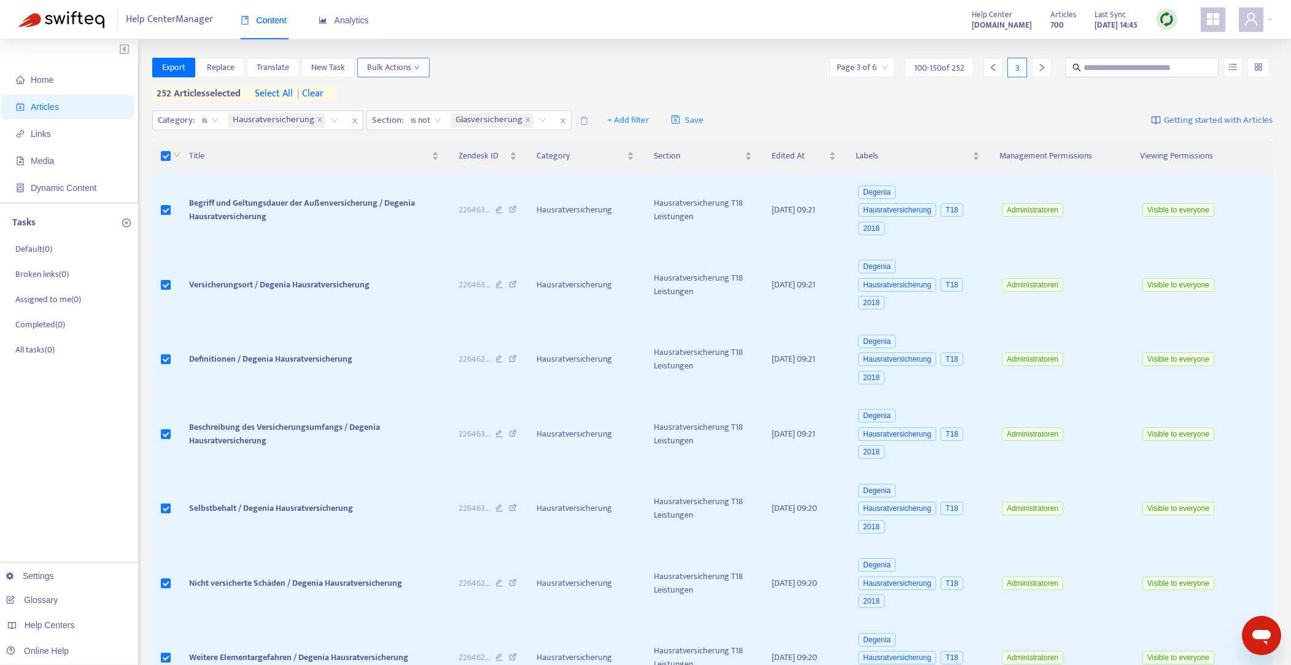
click at [415, 68] on icon "down" at bounding box center [417, 67] width 6 height 6
click at [428, 247] on span "Delete from Zendesk" at bounding box center [406, 249] width 76 height 14
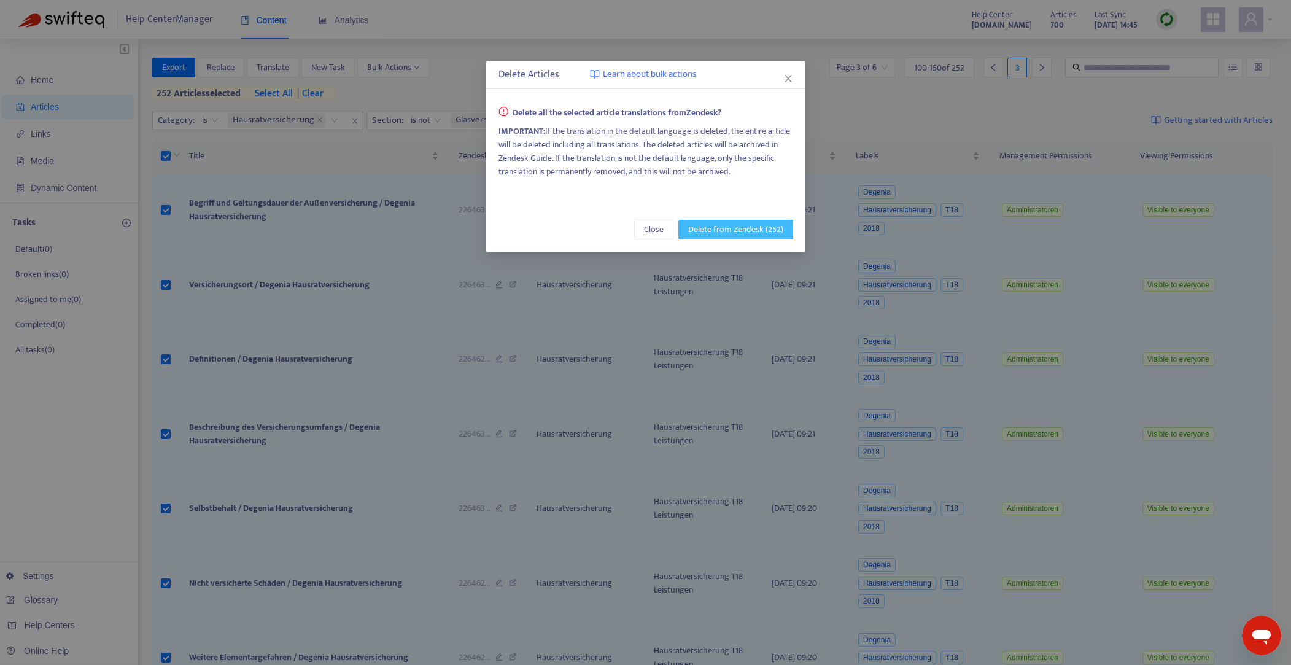
click at [742, 230] on span "Delete from Zendesk (252)" at bounding box center [735, 230] width 95 height 14
